Goal: Task Accomplishment & Management: Manage account settings

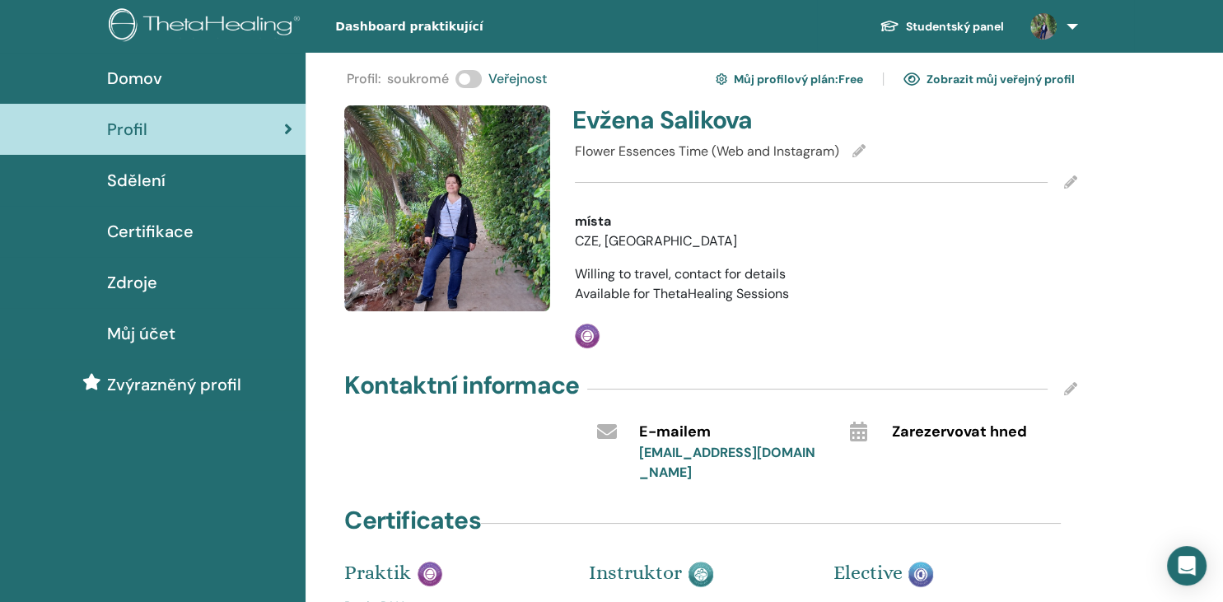
click at [153, 184] on span "Sdělení" at bounding box center [136, 180] width 58 height 25
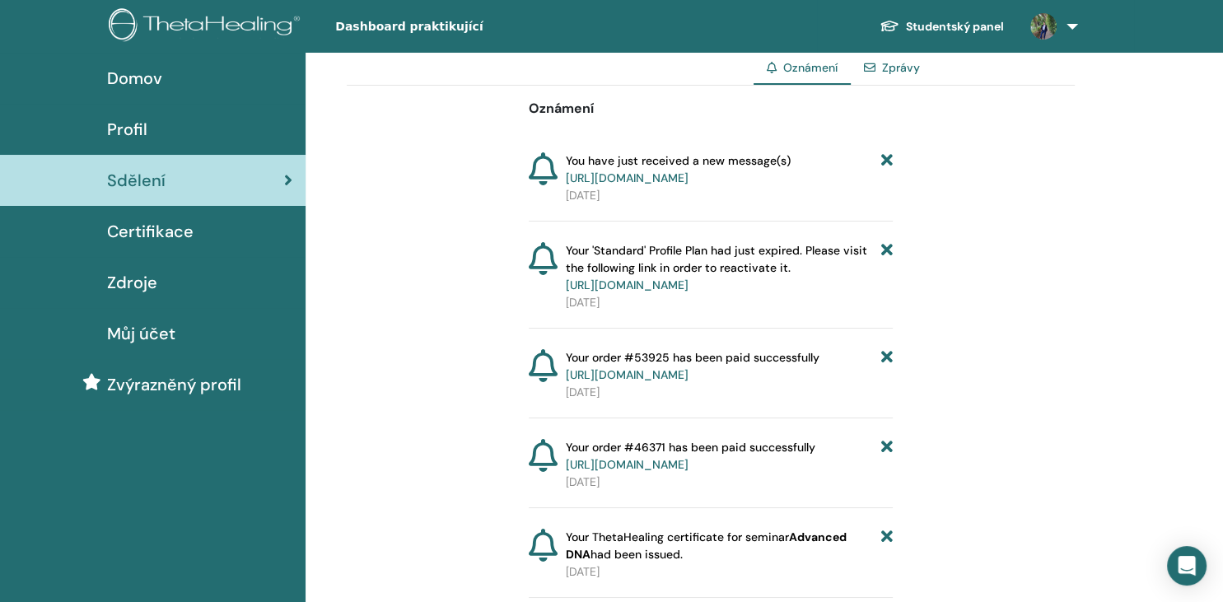
click at [893, 69] on link "Zprávy" at bounding box center [901, 67] width 38 height 15
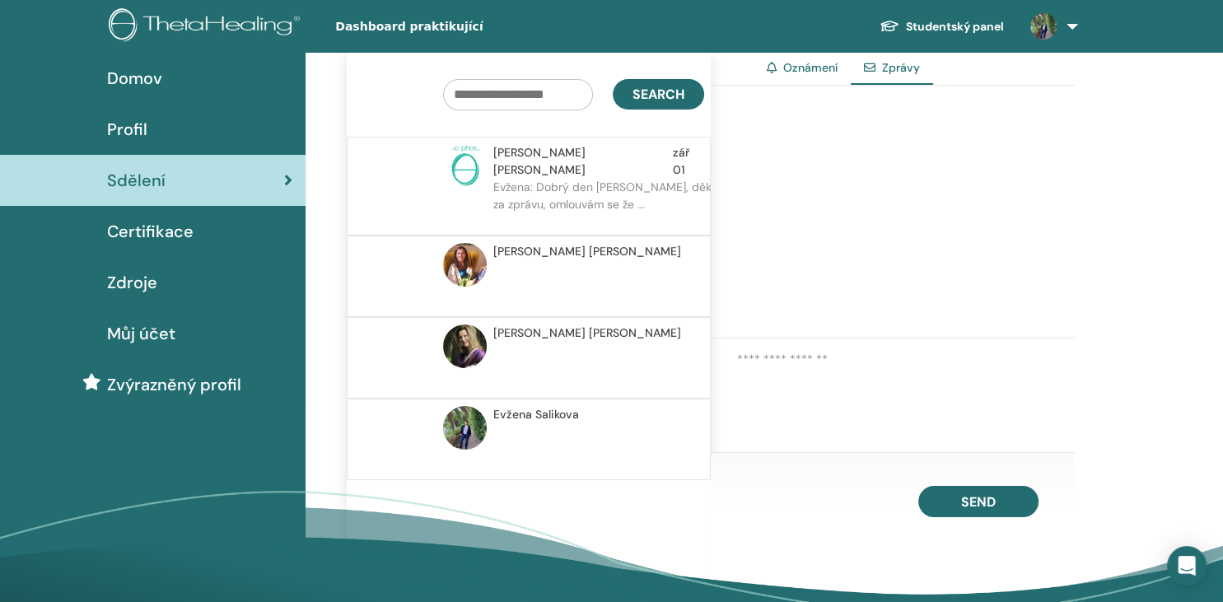
click at [634, 179] on p "Evžena: Dobrý den Filipe, děkuji za zprávu, omlouvám se že ..." at bounding box center [612, 203] width 239 height 49
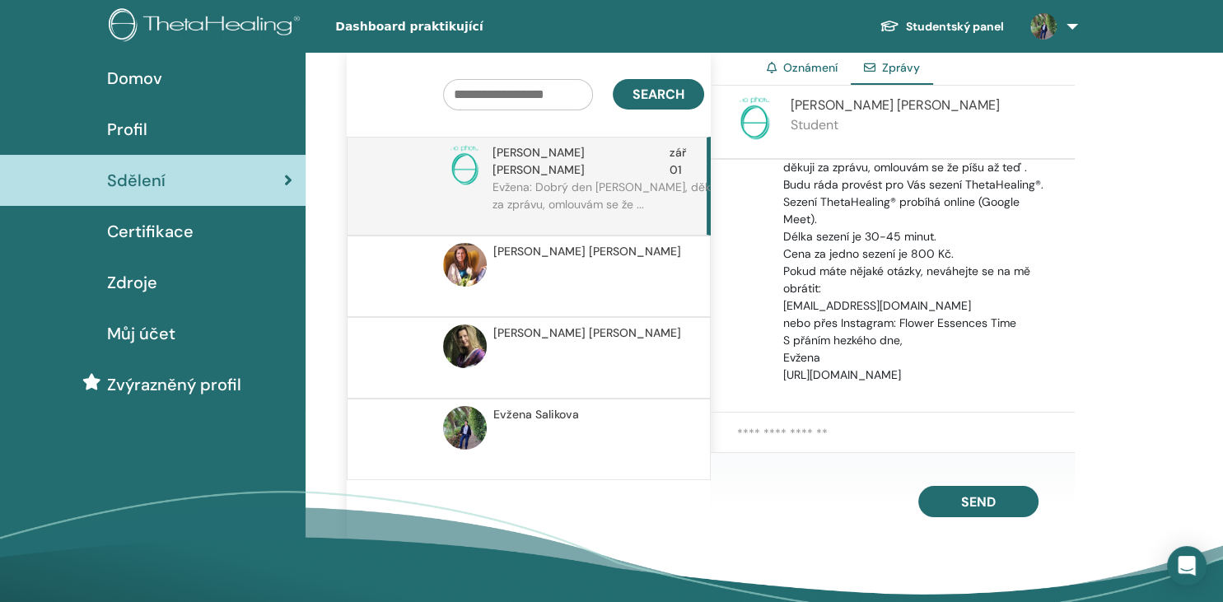
scroll to position [343, 0]
click at [521, 406] on span "Evžena Salikova" at bounding box center [536, 414] width 86 height 17
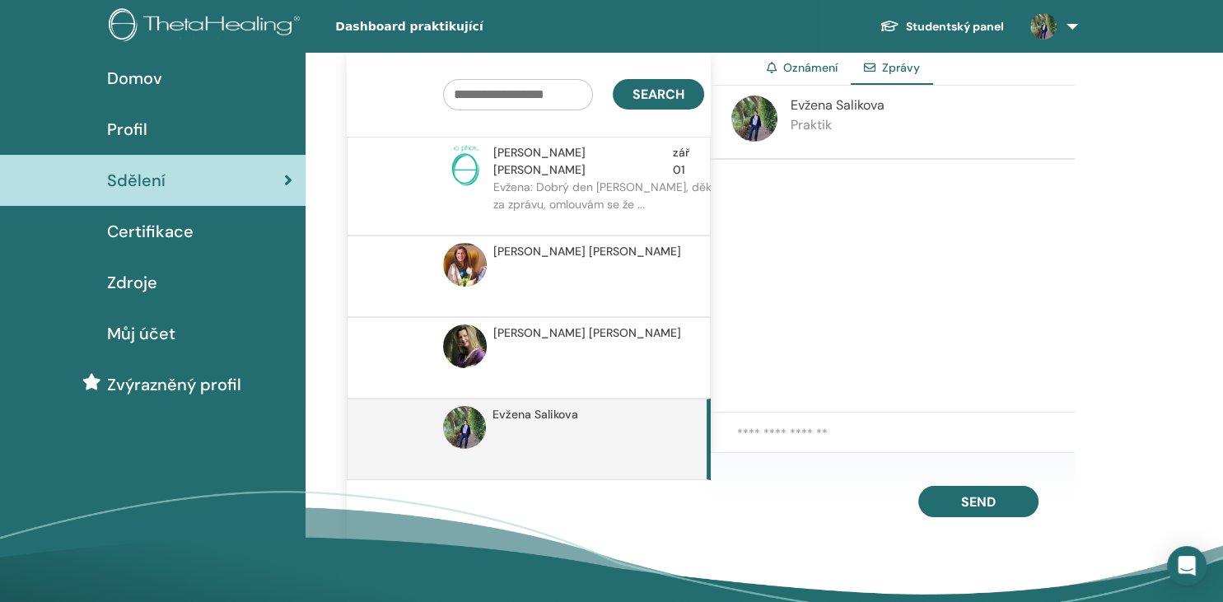
click at [575, 179] on p "Evžena: Dobrý den Filipe, děkuji za zprávu, omlouvám se že ..." at bounding box center [612, 203] width 239 height 49
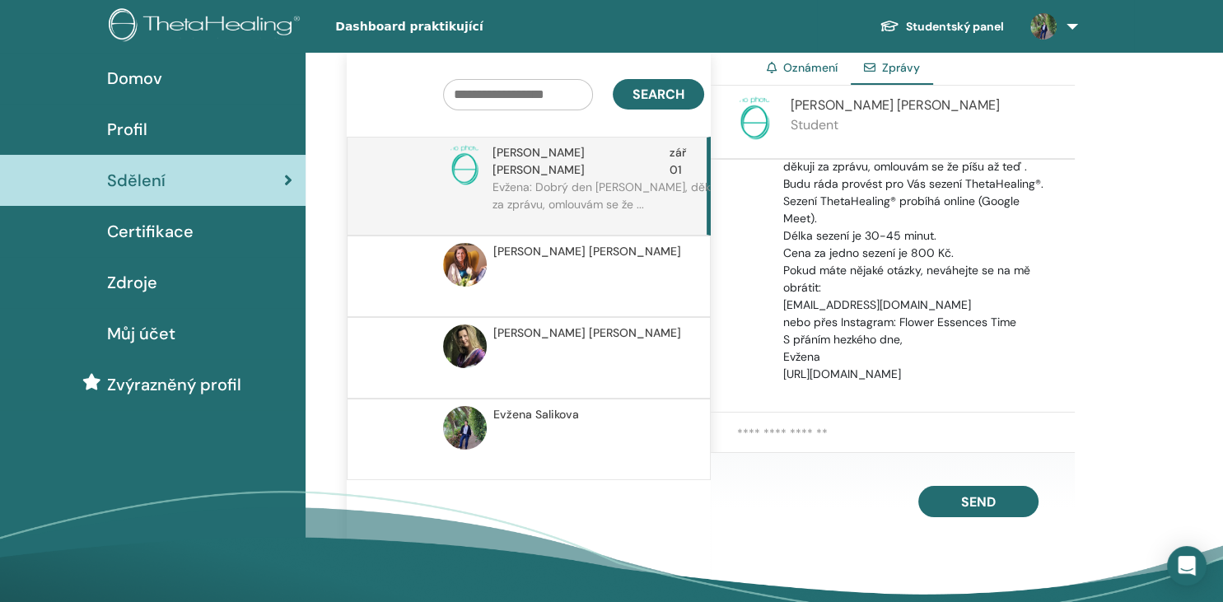
scroll to position [58, 0]
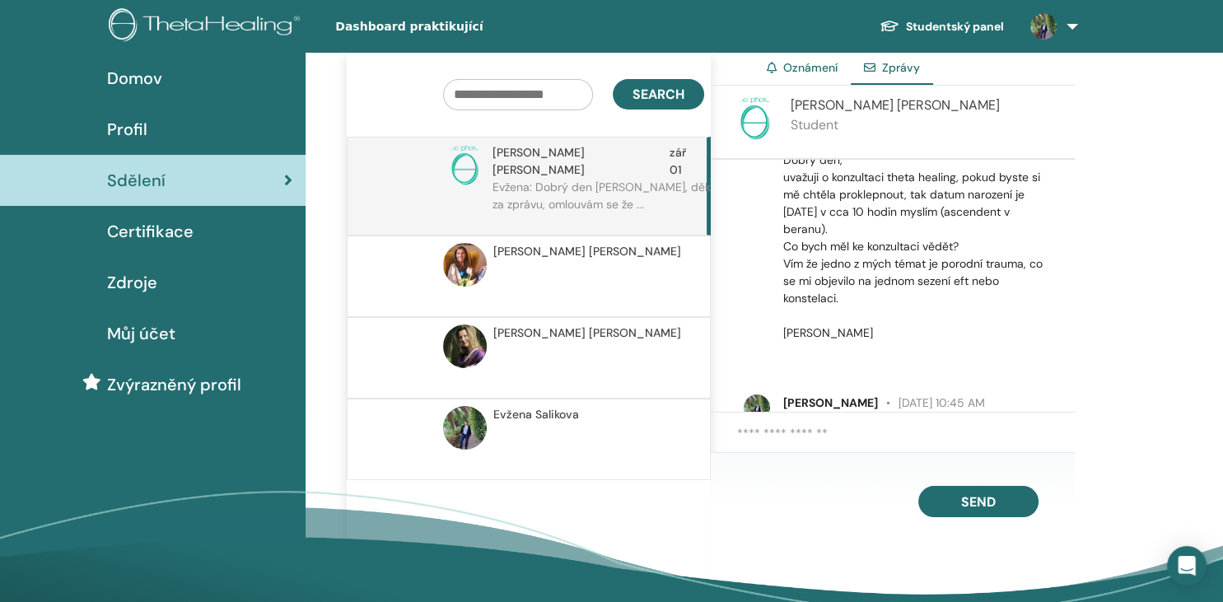
click at [138, 126] on span "Profil" at bounding box center [127, 129] width 40 height 25
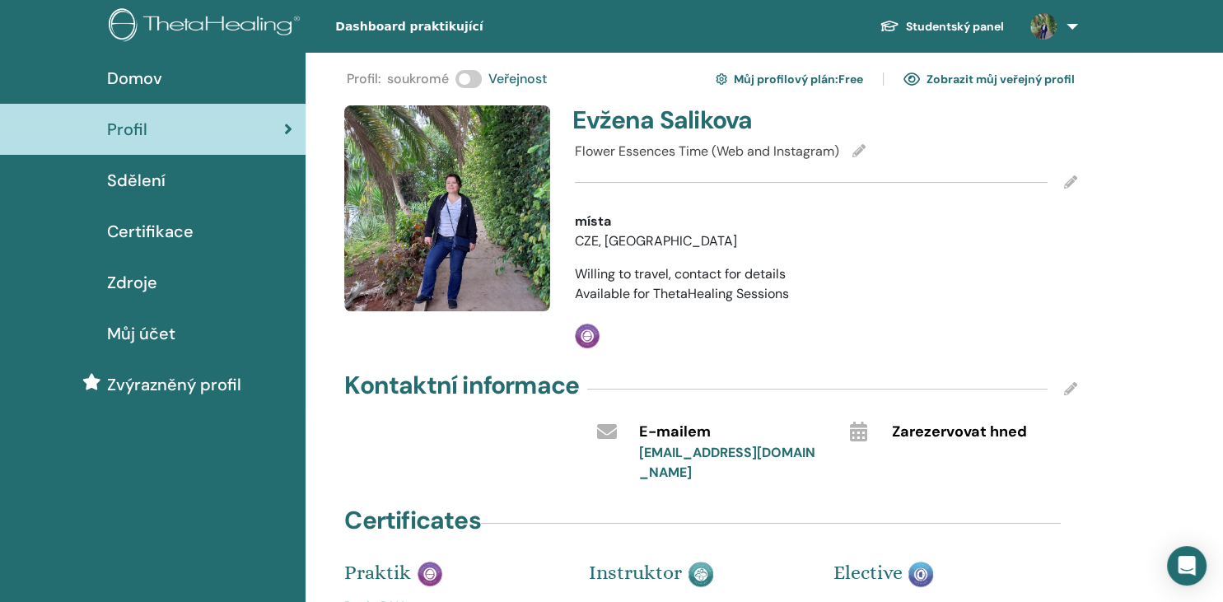
click at [459, 83] on span at bounding box center [468, 79] width 26 height 18
click at [208, 176] on div "Sdělení" at bounding box center [152, 180] width 279 height 25
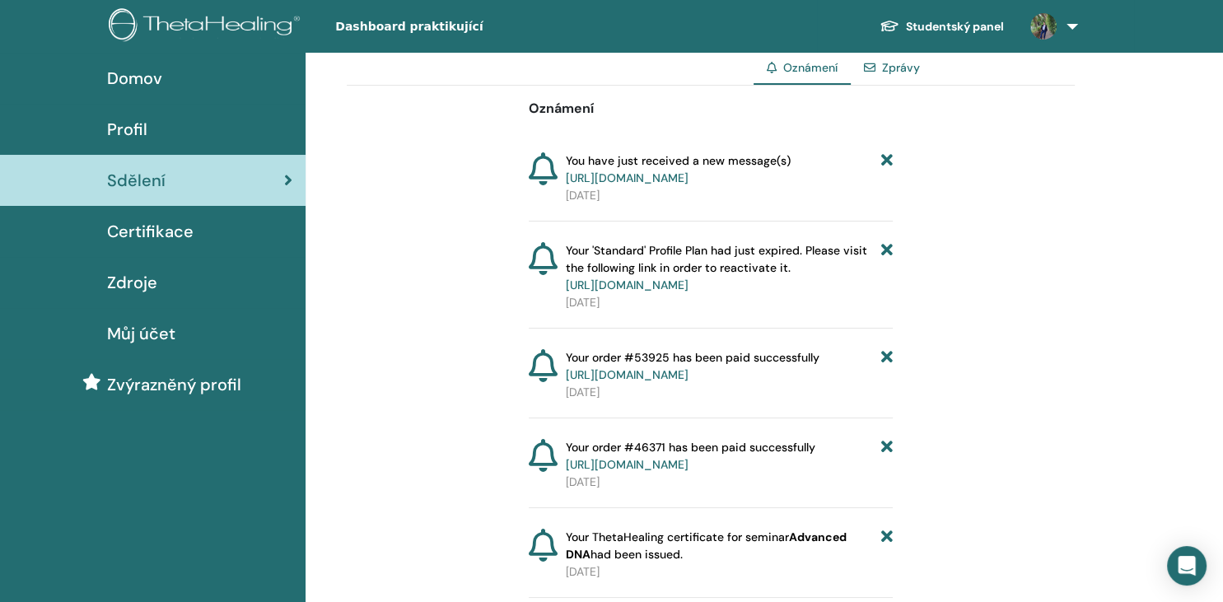
click at [145, 229] on span "Certifikace" at bounding box center [150, 231] width 86 height 25
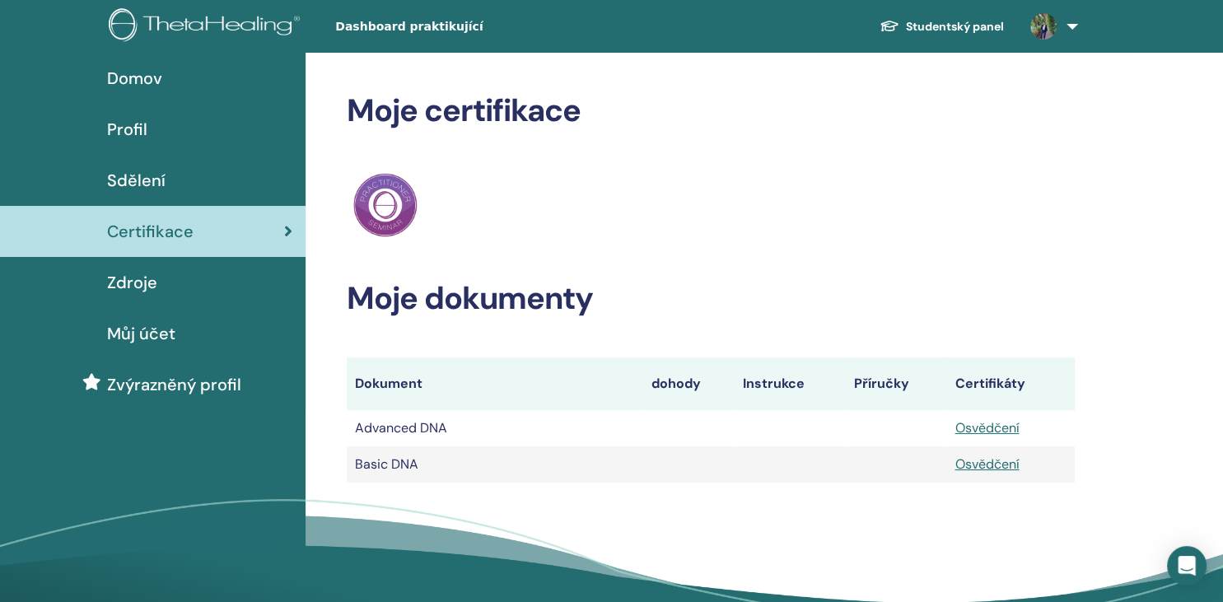
click at [119, 134] on span "Profil" at bounding box center [127, 129] width 40 height 25
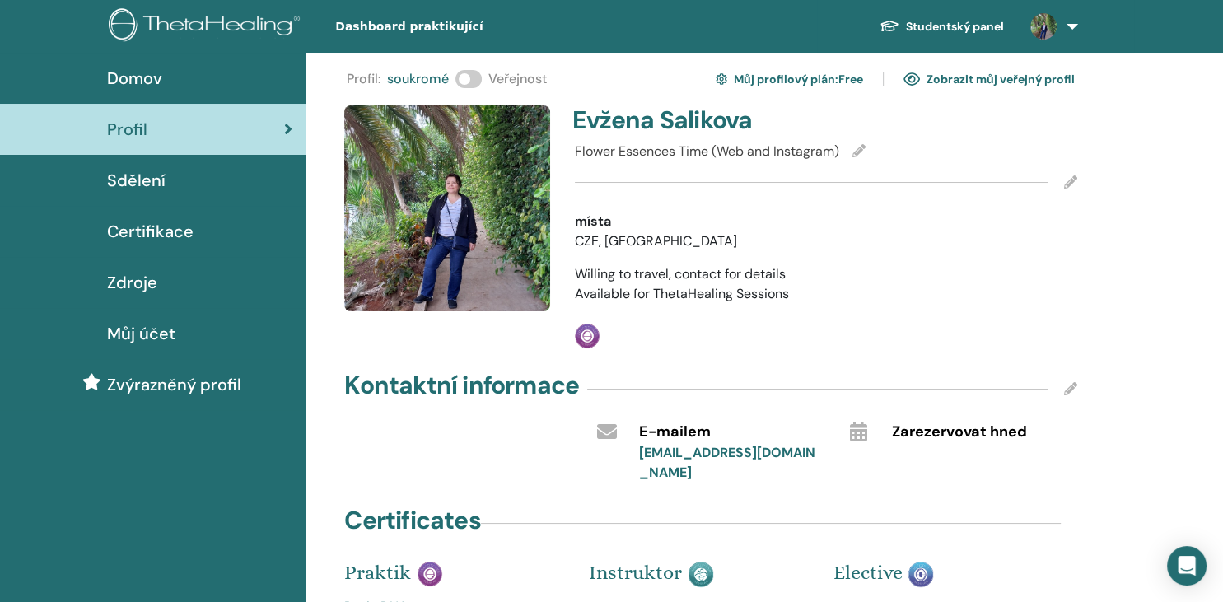
click at [1010, 81] on link "Zobrazit můj veřejný profil" at bounding box center [988, 79] width 171 height 26
click at [150, 188] on span "Sdělení" at bounding box center [136, 180] width 58 height 25
